Goal: Task Accomplishment & Management: Complete application form

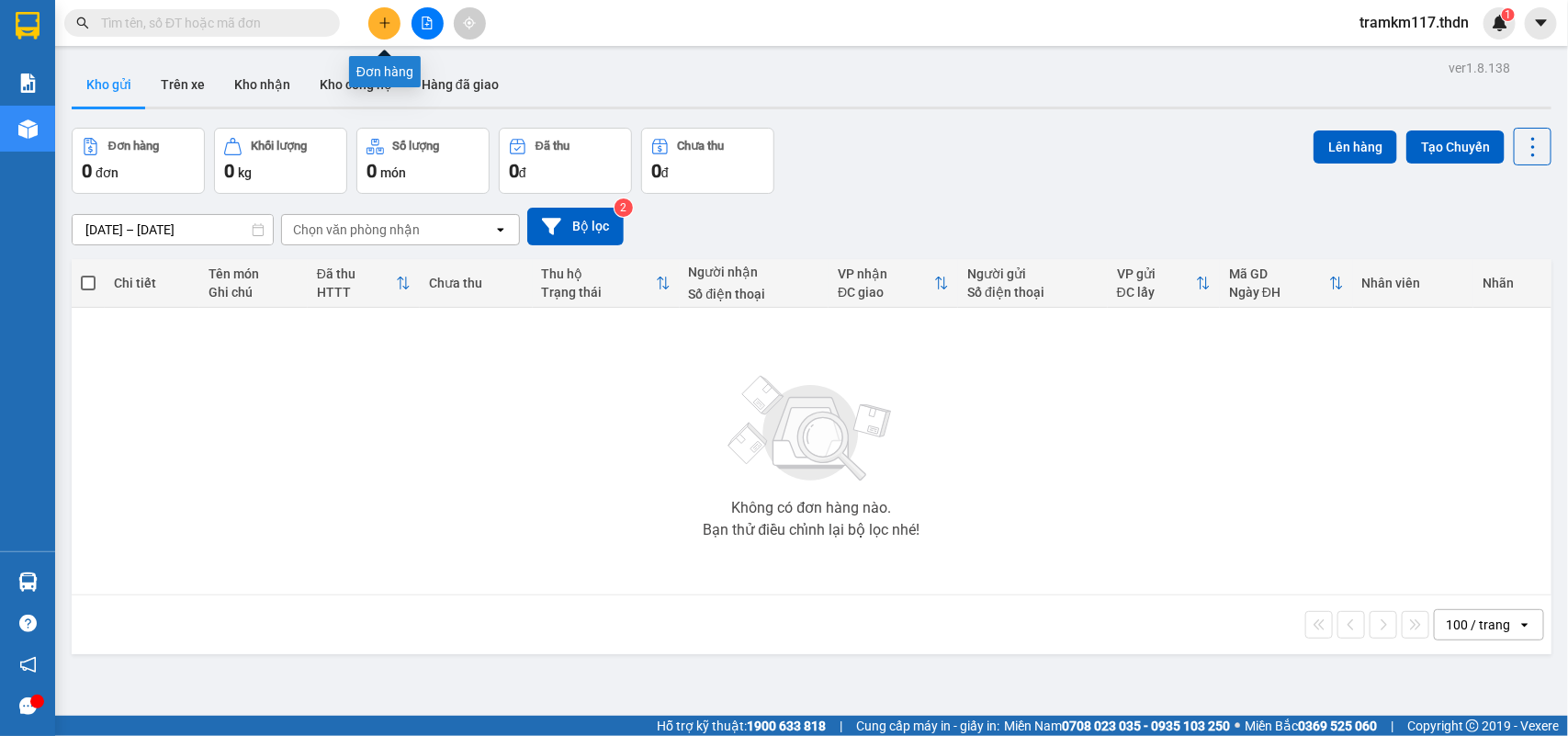
click at [381, 24] on icon "plus" at bounding box center [384, 22] width 13 height 13
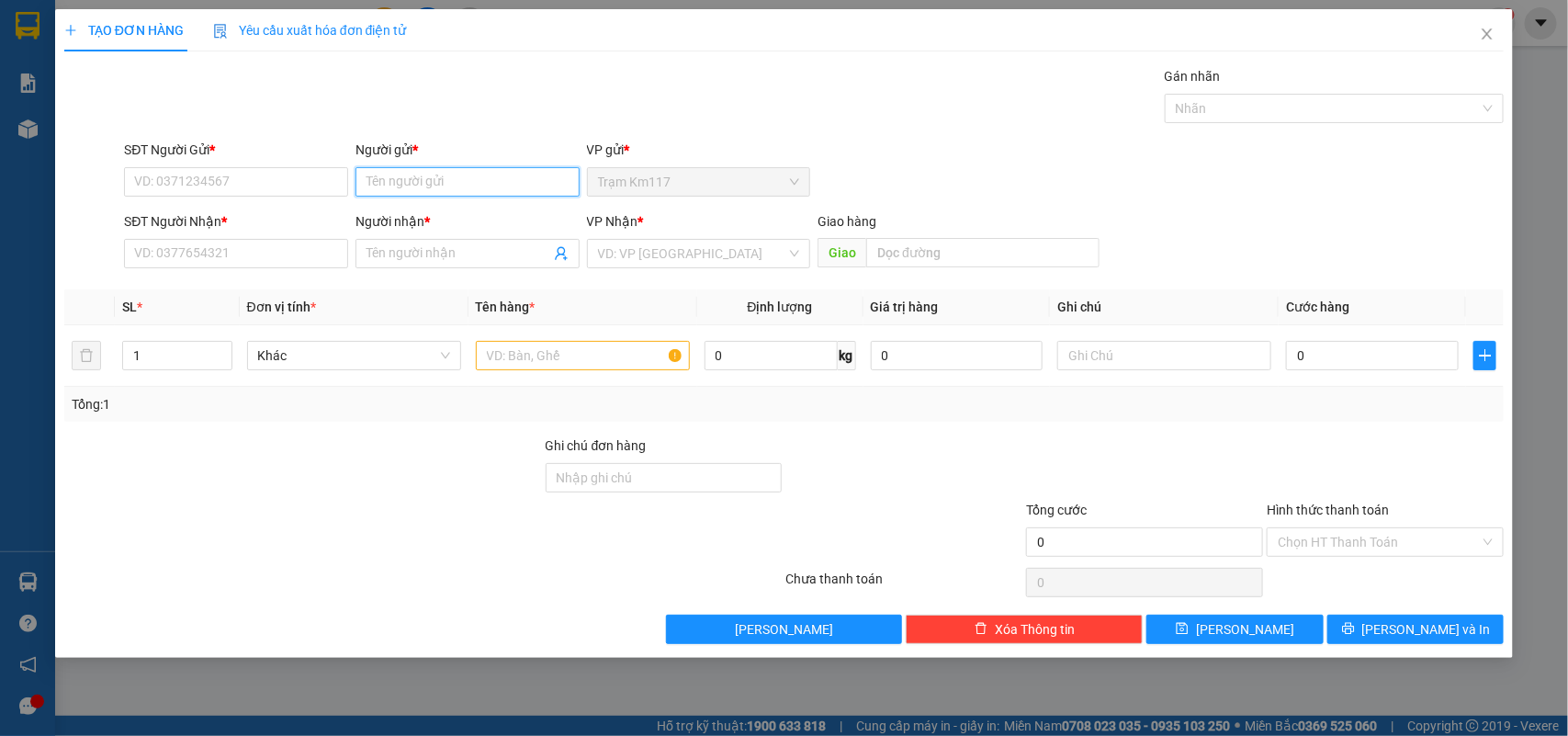
click at [451, 186] on input "Người gửi *" at bounding box center [467, 182] width 224 height 30
click at [450, 181] on input "Người gửi *" at bounding box center [467, 182] width 224 height 30
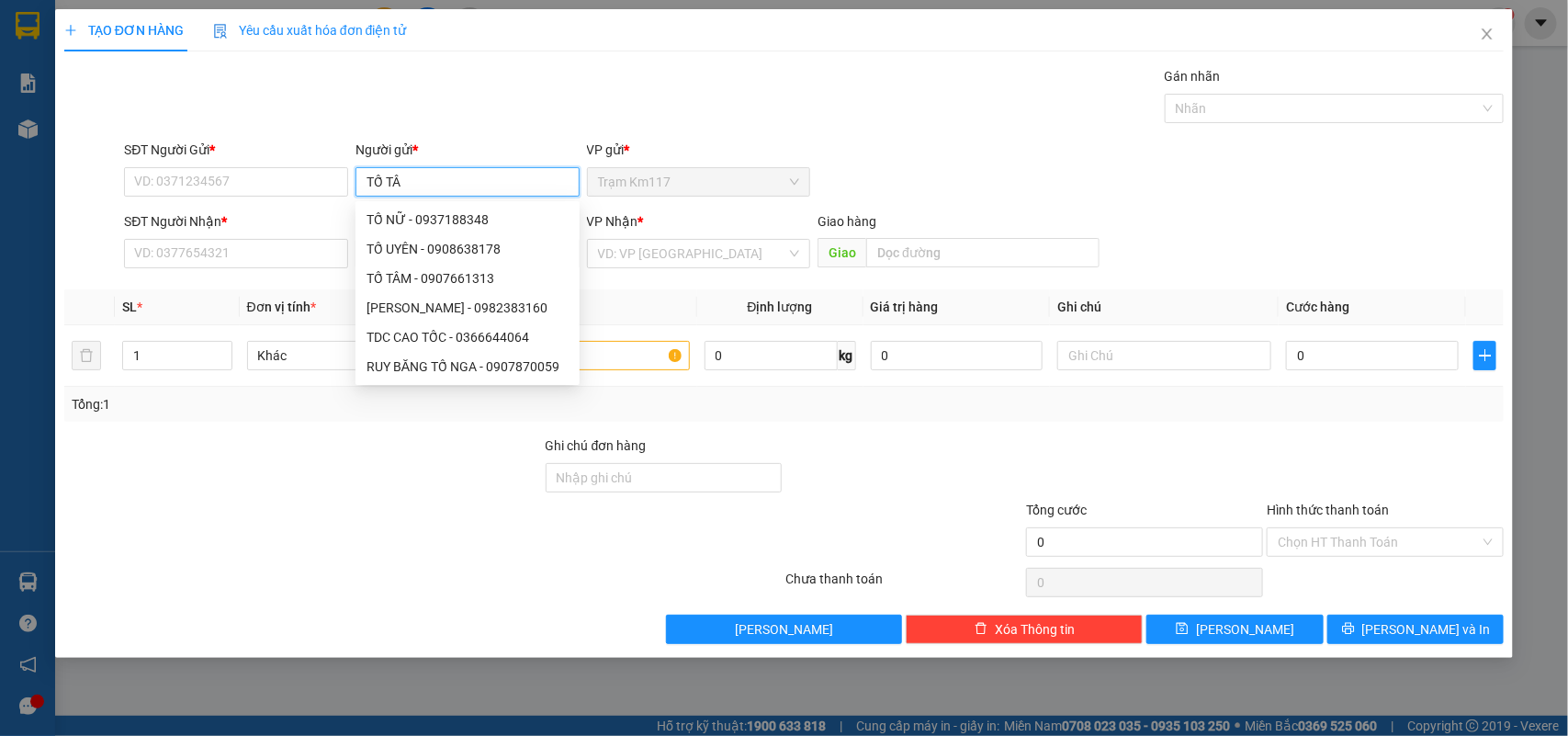
type input "TỐ TÂM"
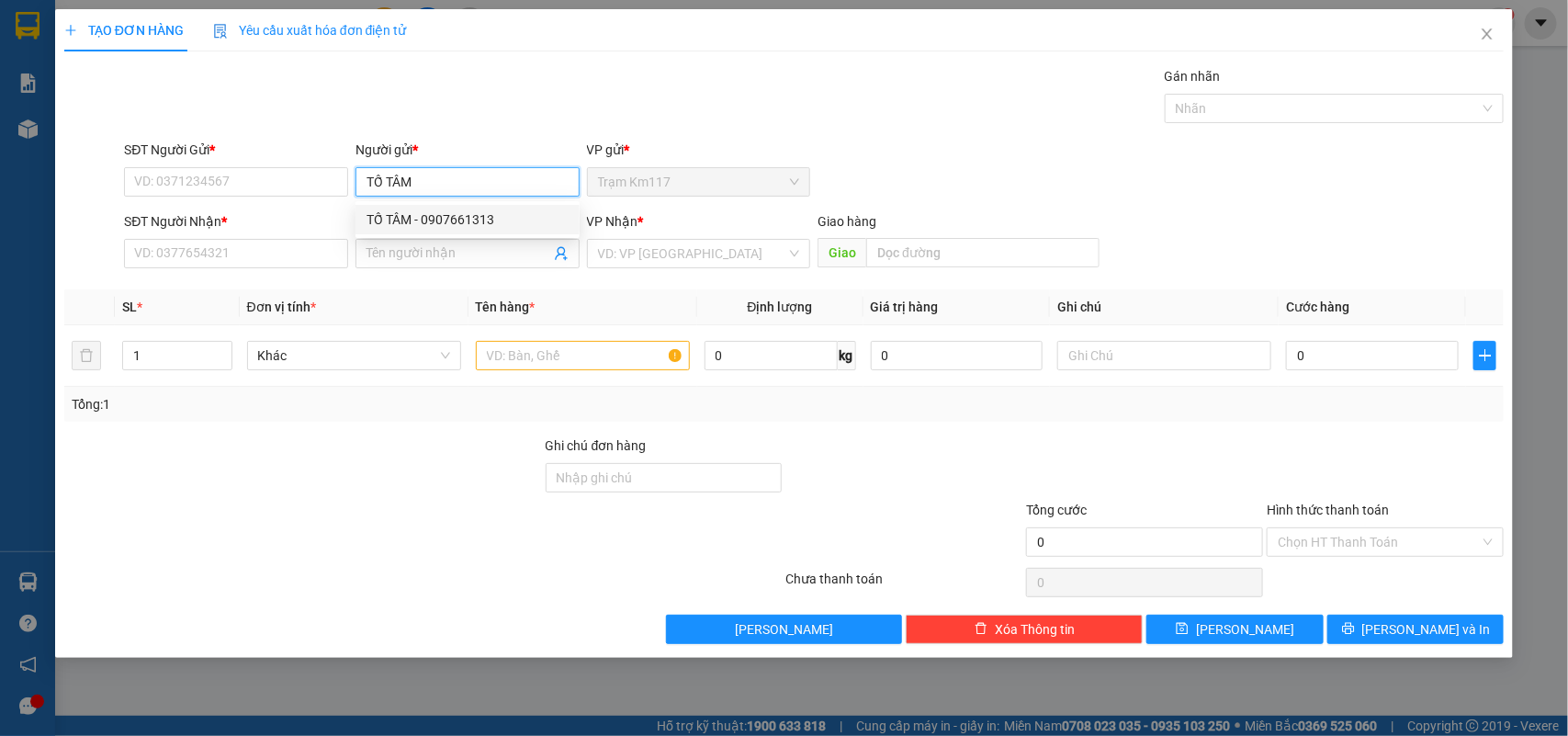
click at [445, 222] on div "TỐ TÂM - 0907661313" at bounding box center [467, 219] width 202 height 20
type input "0907661313"
type input "TỐ TÂM"
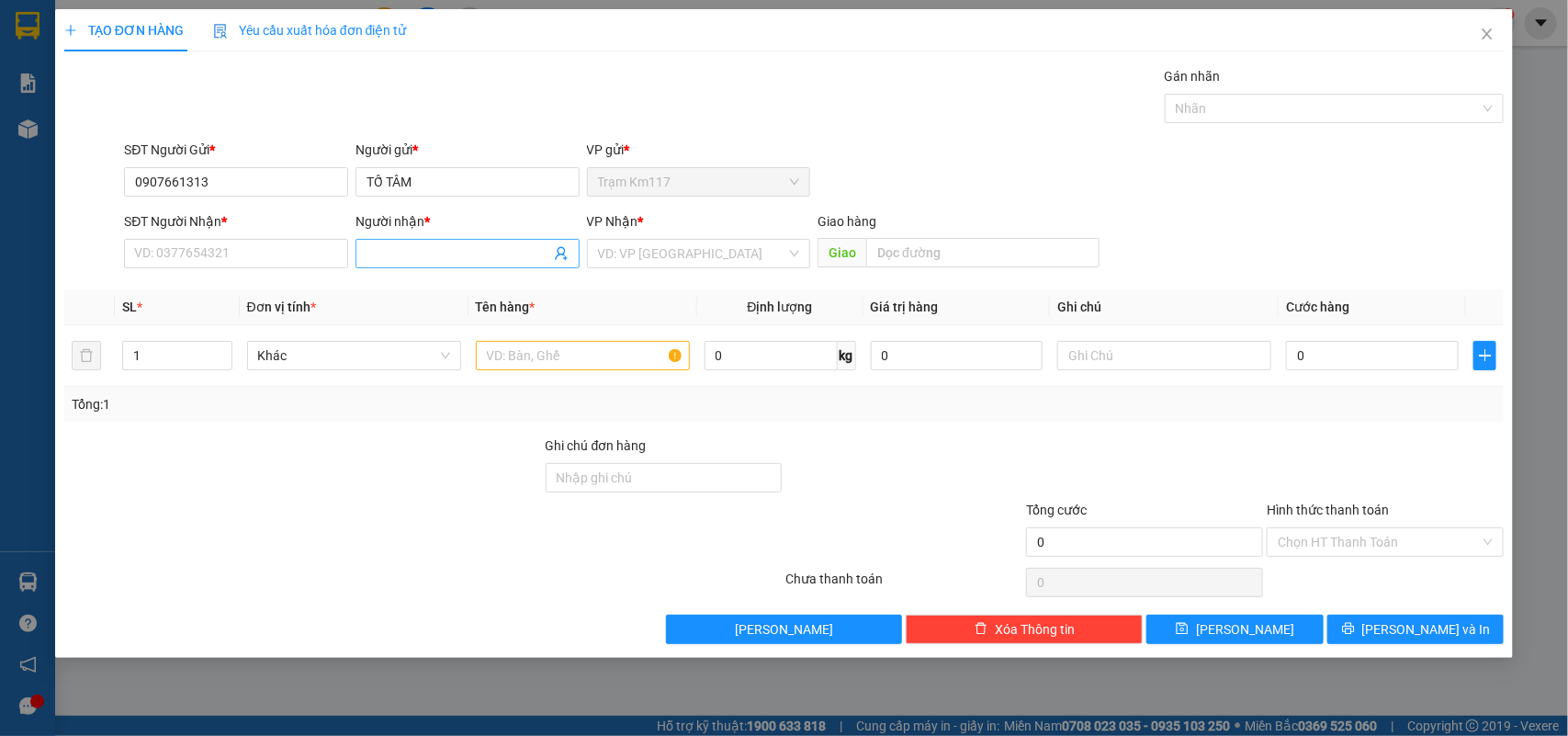
click at [559, 258] on icon "user-add" at bounding box center [561, 253] width 14 height 14
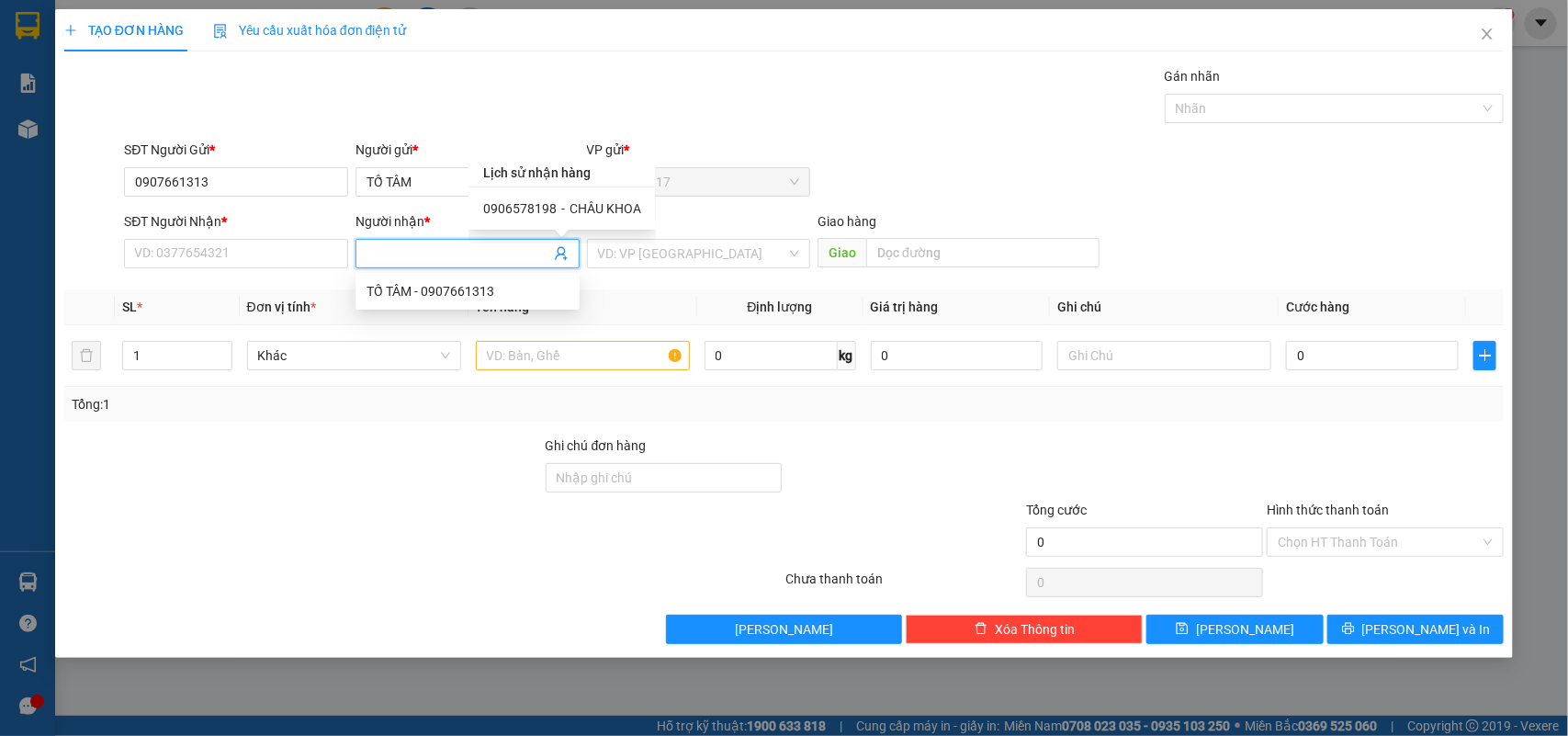
click at [589, 211] on span "CHÂU KHOA" at bounding box center [605, 208] width 71 height 14
type input "0906578198"
type input "CHÂU KHOA"
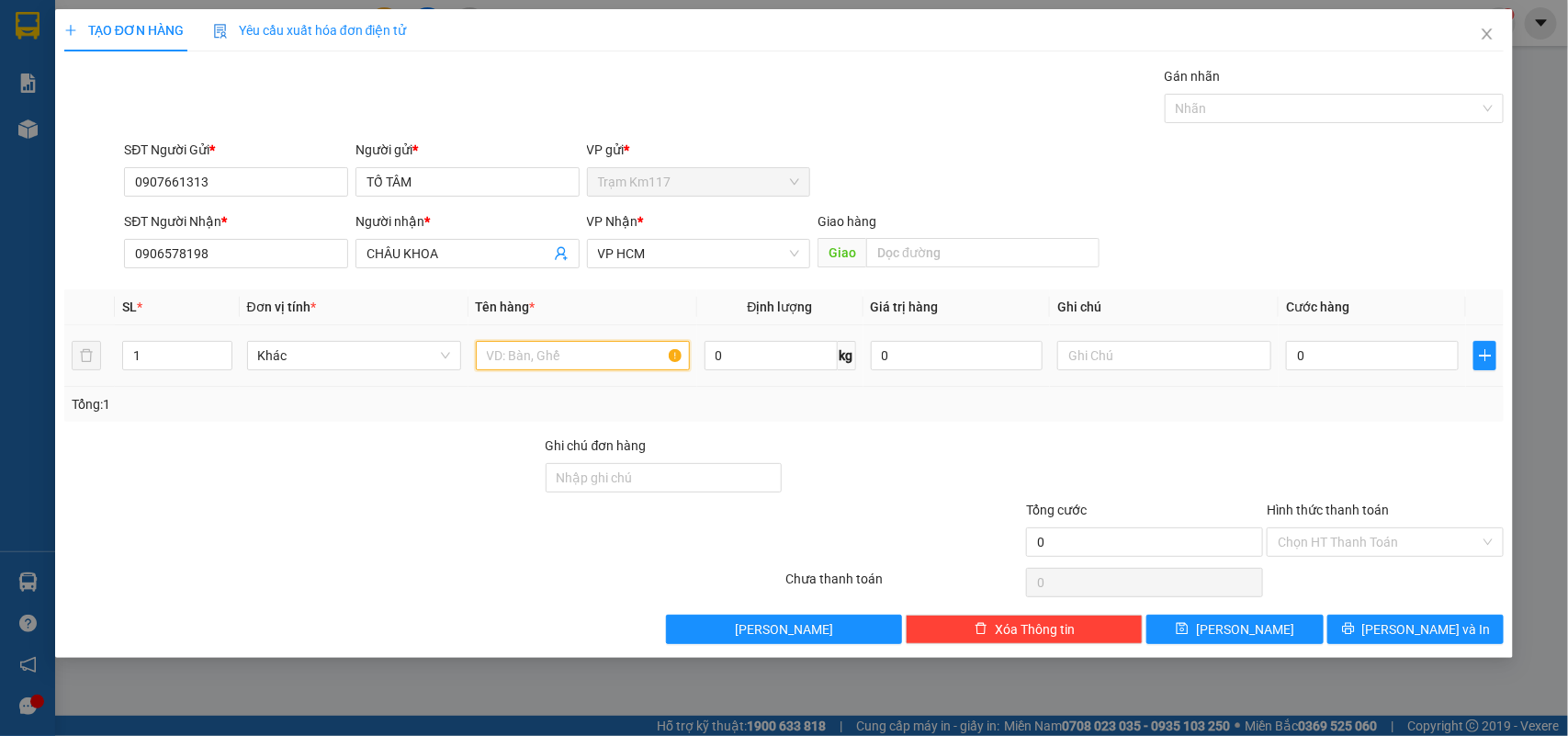
click at [530, 356] on input "text" at bounding box center [583, 355] width 214 height 30
type input "7TR 867"
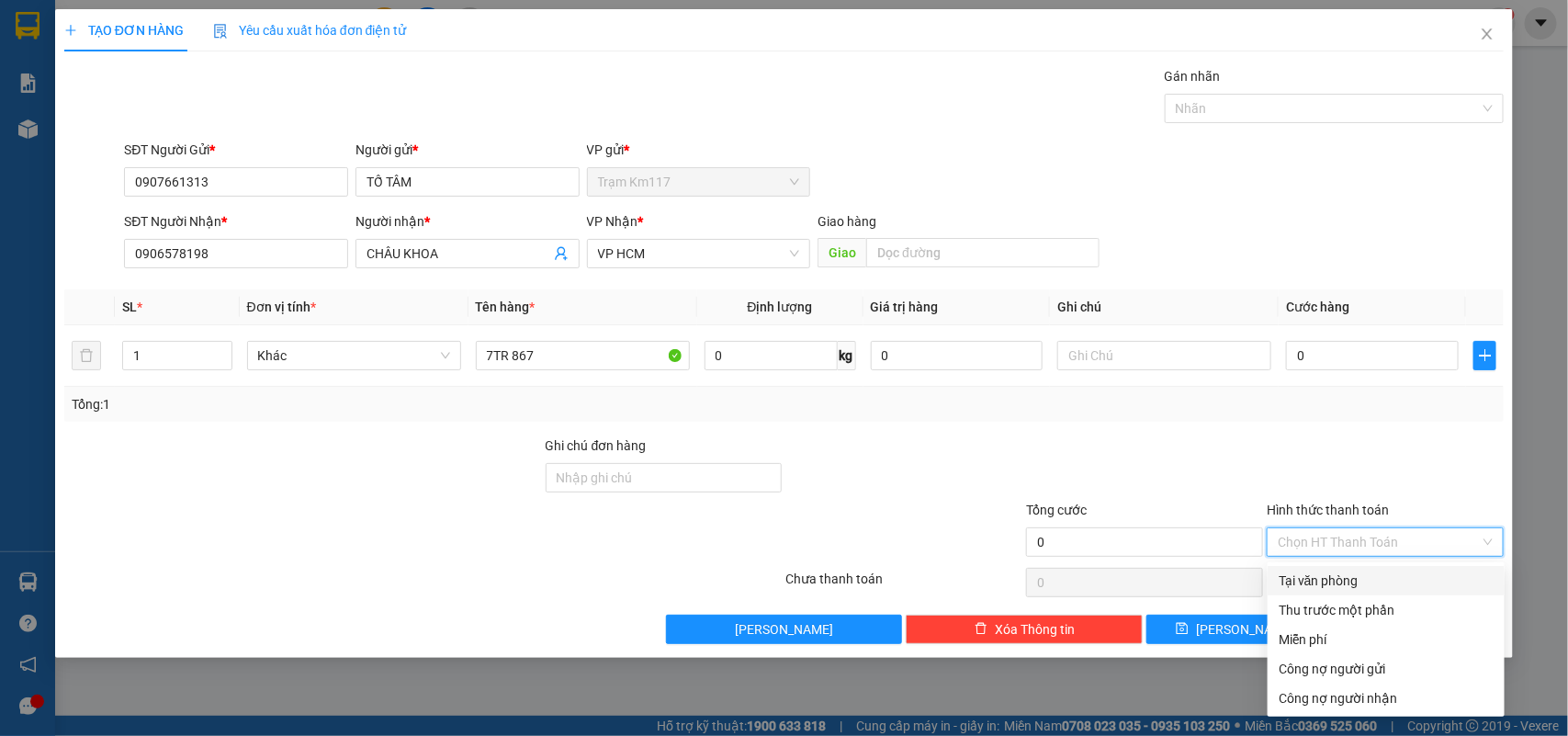
drag, startPoint x: 1361, startPoint y: 536, endPoint x: 1344, endPoint y: 564, distance: 32.8
click at [1360, 536] on input "Hình thức thanh toán" at bounding box center [1378, 541] width 202 height 28
click at [1309, 639] on div "Miễn phí" at bounding box center [1385, 639] width 215 height 20
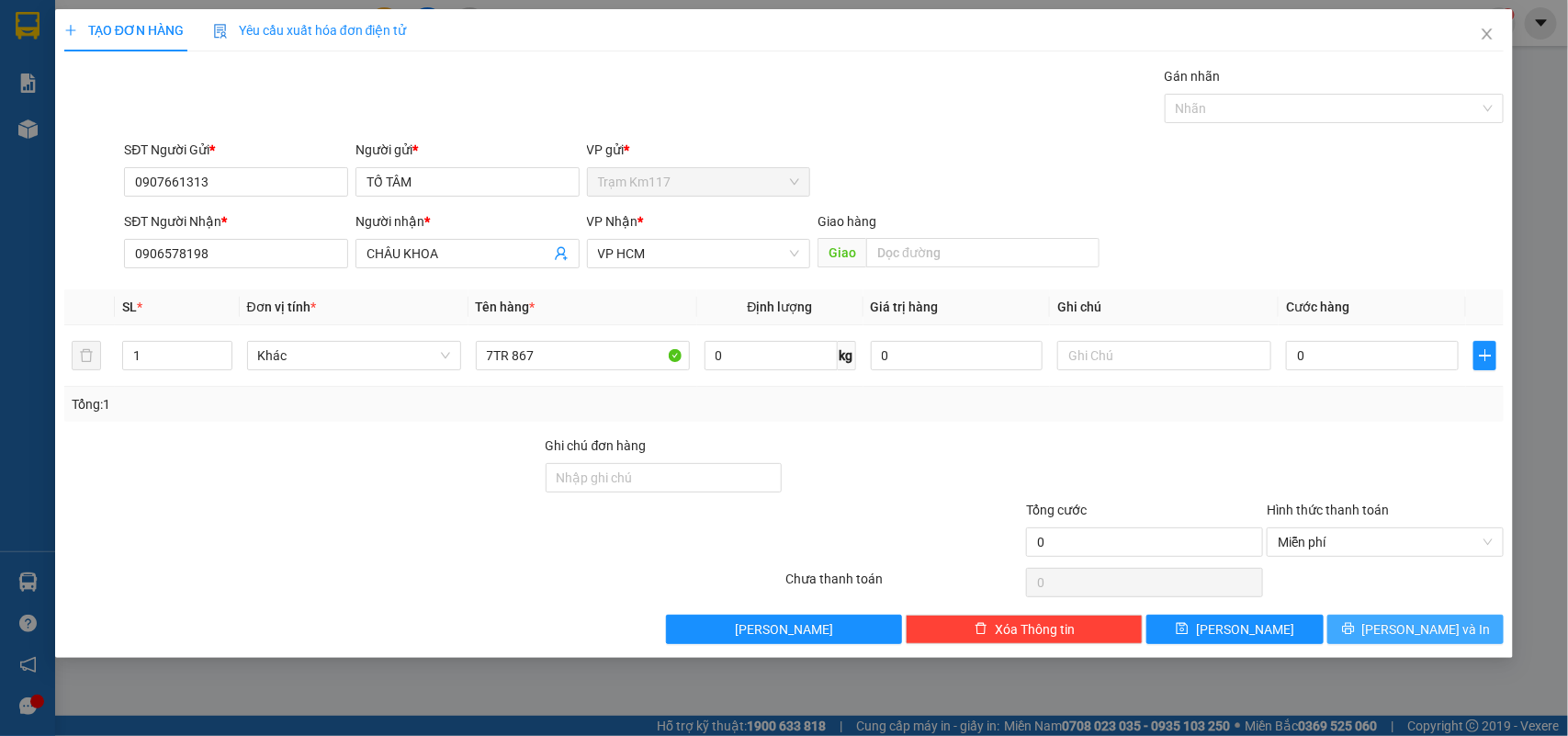
click at [1417, 631] on span "[PERSON_NAME] và In" at bounding box center [1425, 629] width 128 height 20
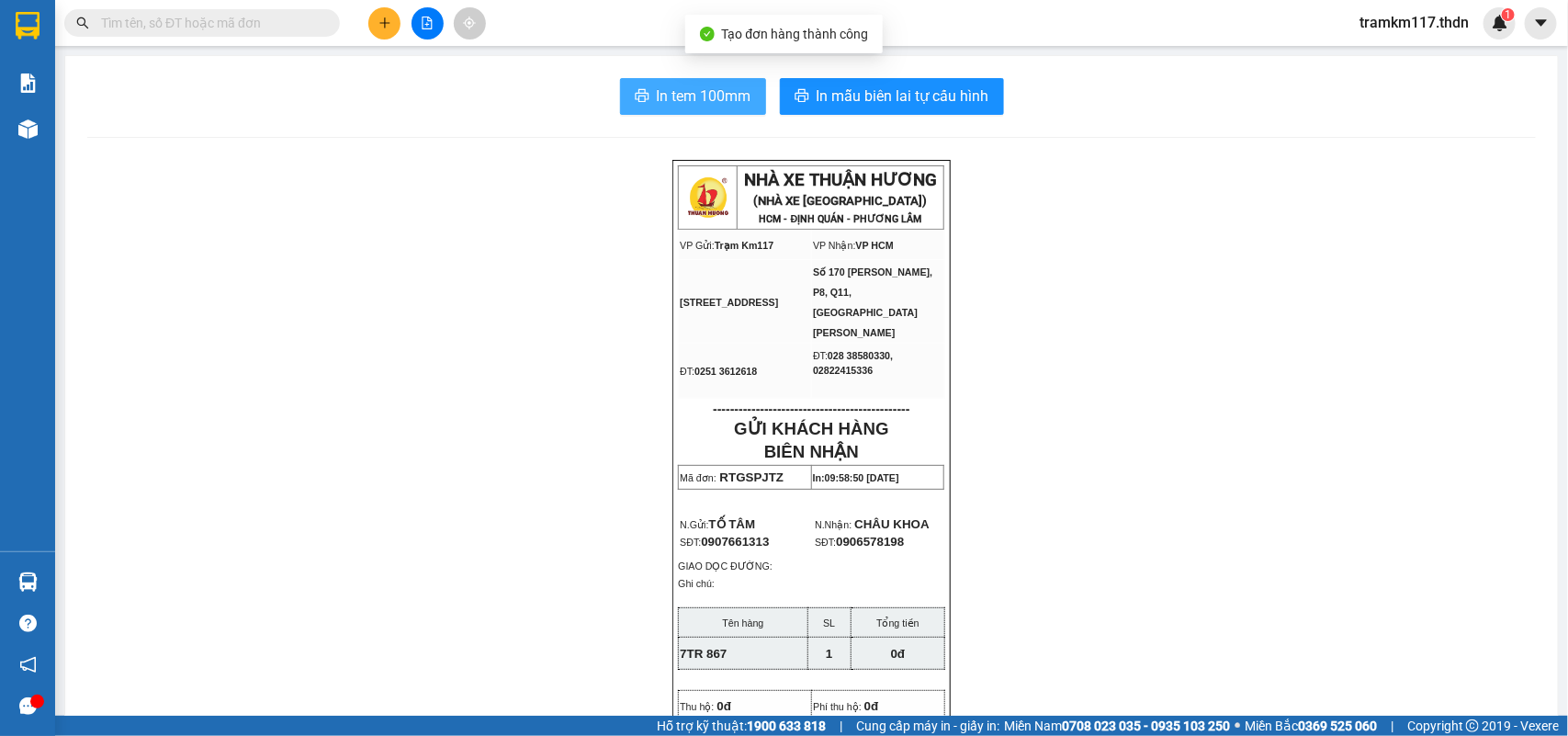
click at [662, 96] on span "In tem 100mm" at bounding box center [704, 96] width 94 height 23
